Goal: Task Accomplishment & Management: Complete application form

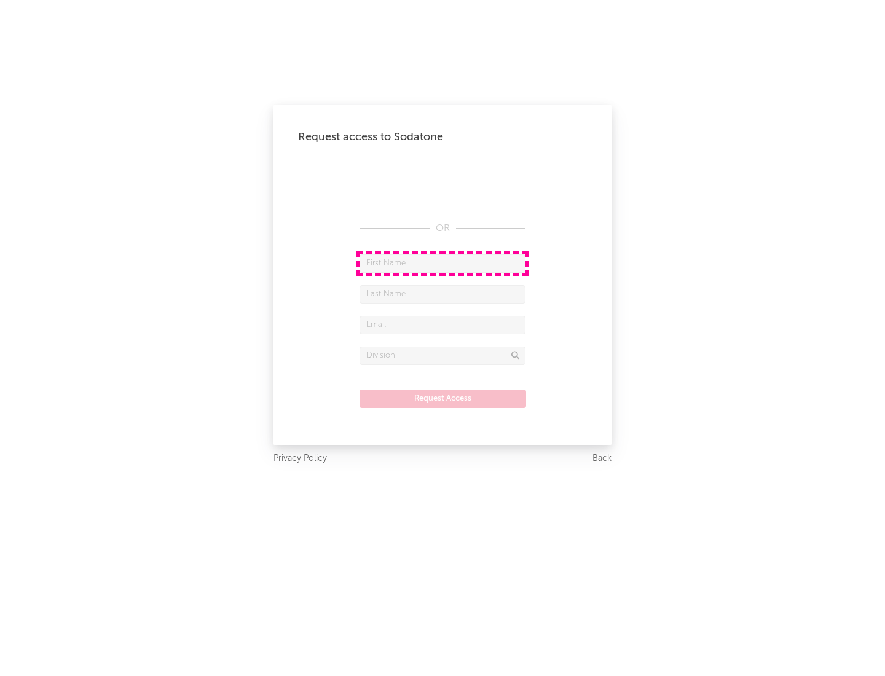
click at [442, 263] on input "text" at bounding box center [442, 263] width 166 height 18
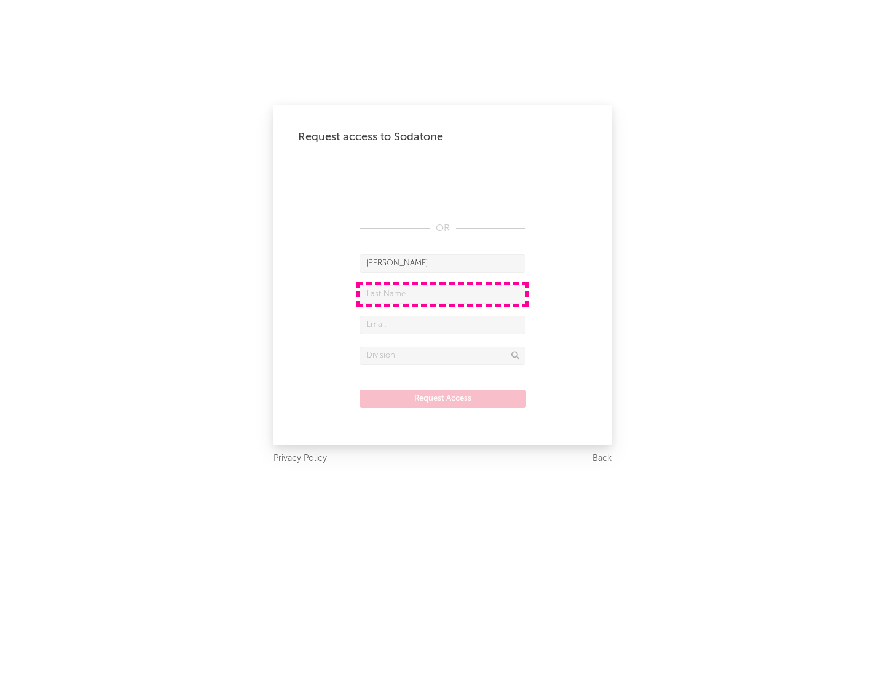
type input "[PERSON_NAME]"
click at [442, 294] on input "text" at bounding box center [442, 294] width 166 height 18
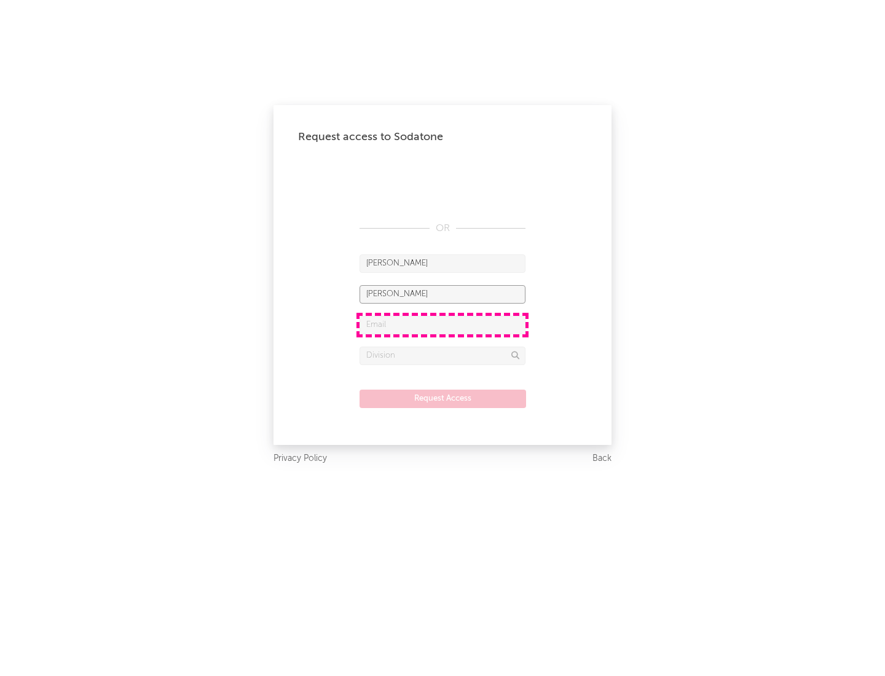
type input "[PERSON_NAME]"
click at [442, 324] on input "text" at bounding box center [442, 325] width 166 height 18
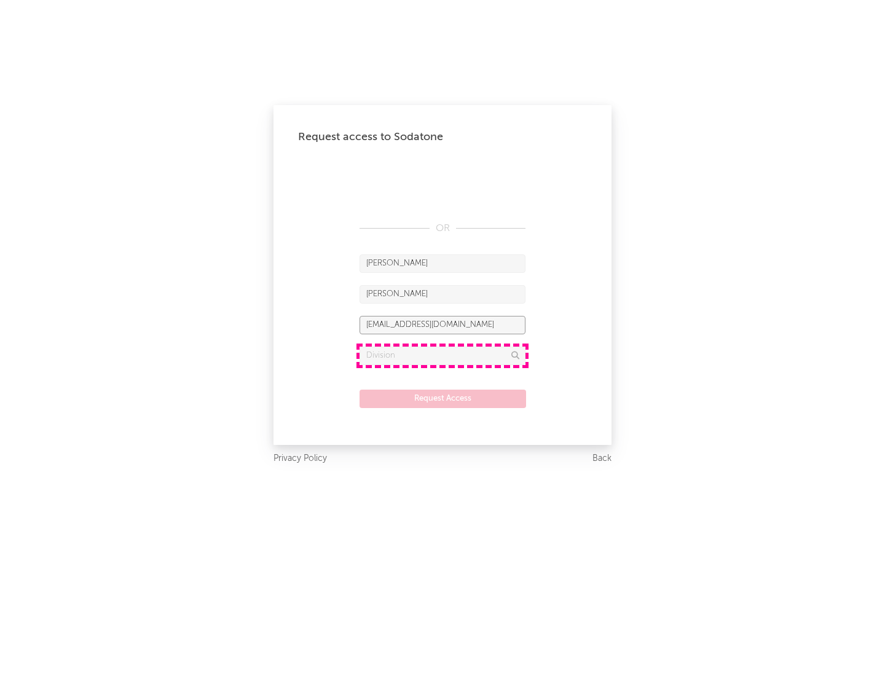
type input "[EMAIL_ADDRESS][DOMAIN_NAME]"
click at [442, 355] on input "text" at bounding box center [442, 356] width 166 height 18
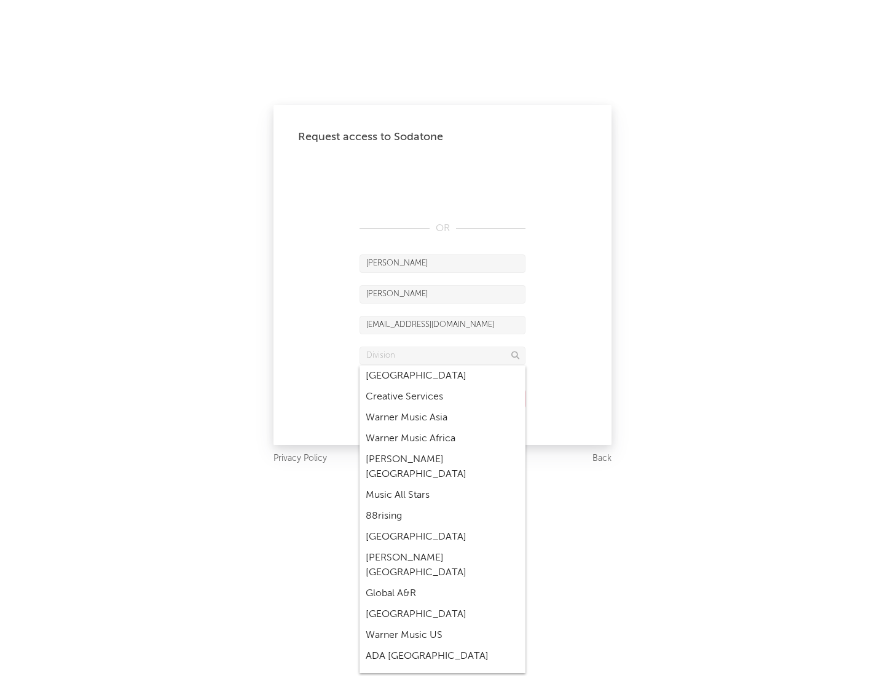
click at [439, 485] on div "Music All Stars" at bounding box center [442, 495] width 166 height 21
type input "Music All Stars"
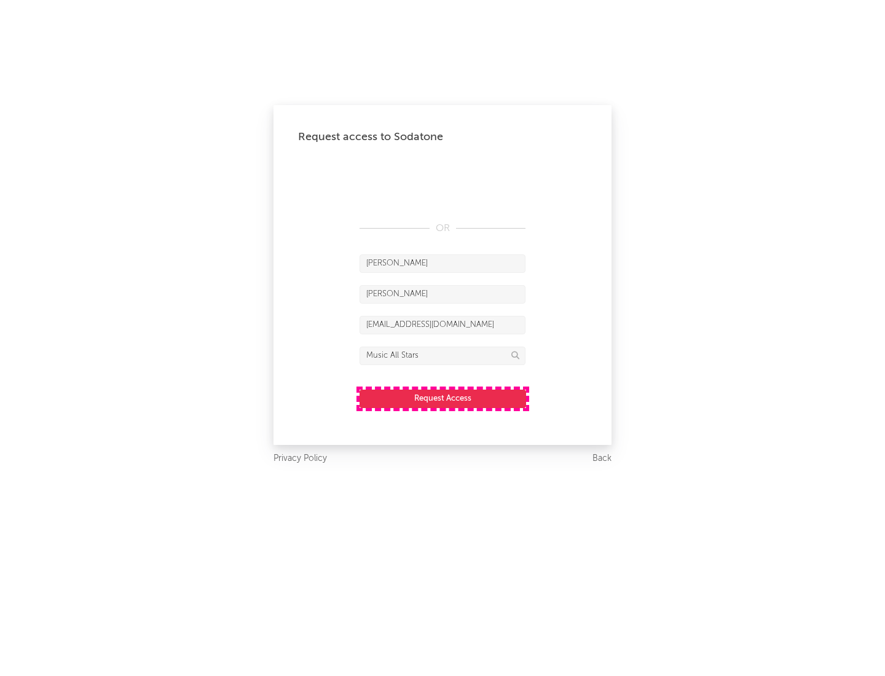
click at [442, 398] on button "Request Access" at bounding box center [442, 399] width 167 height 18
